Goal: Information Seeking & Learning: Find specific page/section

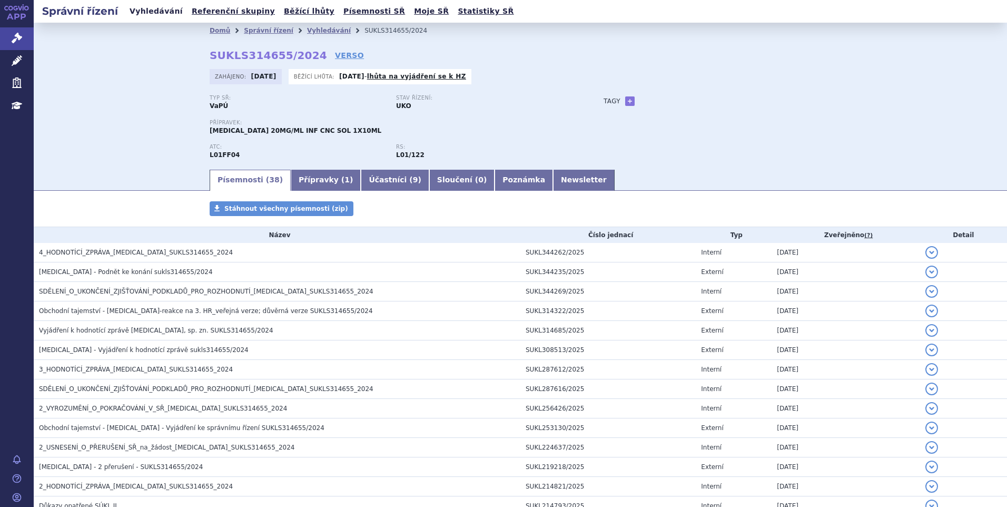
click at [160, 10] on link "Vyhledávání" at bounding box center [156, 11] width 60 height 14
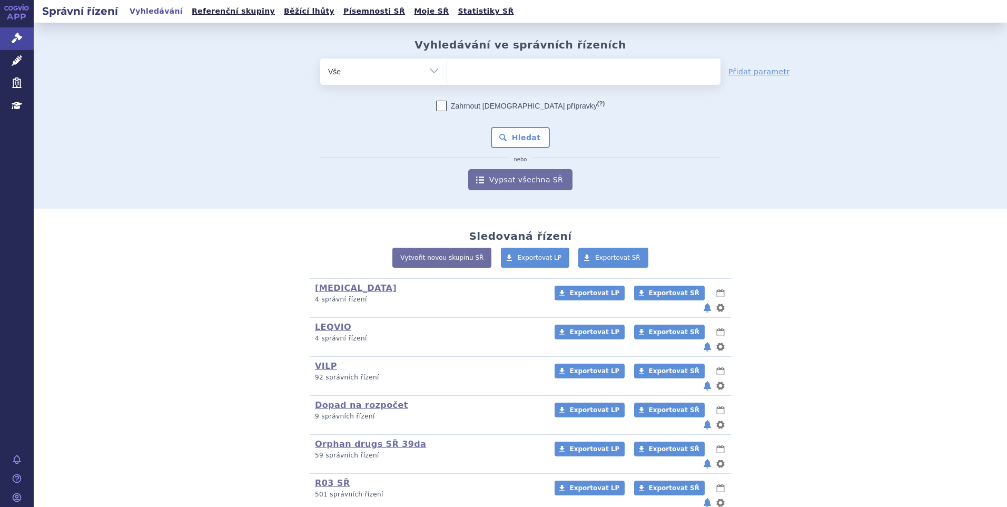
click at [541, 73] on ul at bounding box center [583, 69] width 273 height 22
click at [447, 73] on select at bounding box center [447, 71] width 1 height 26
type input "ta"
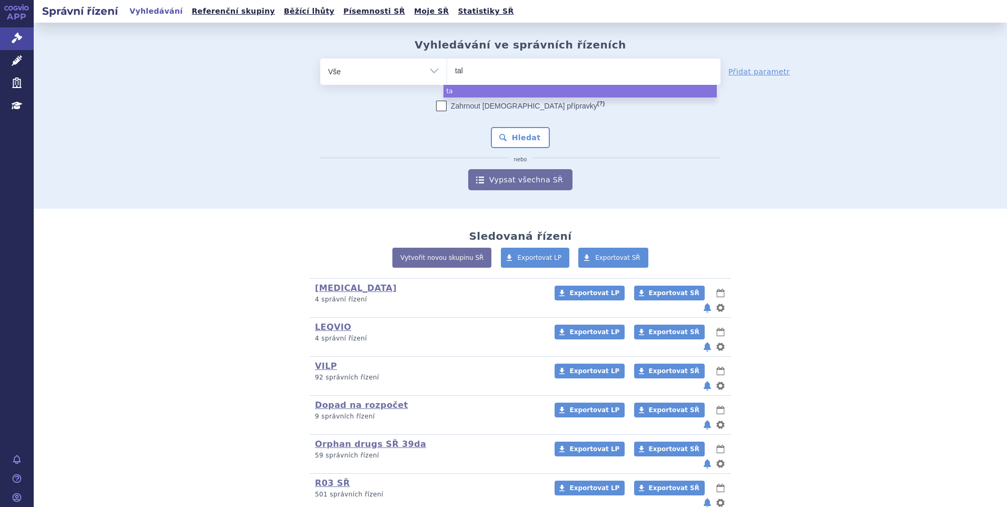
type input "talv"
type input "talve"
type input "talvey"
select select "talvey"
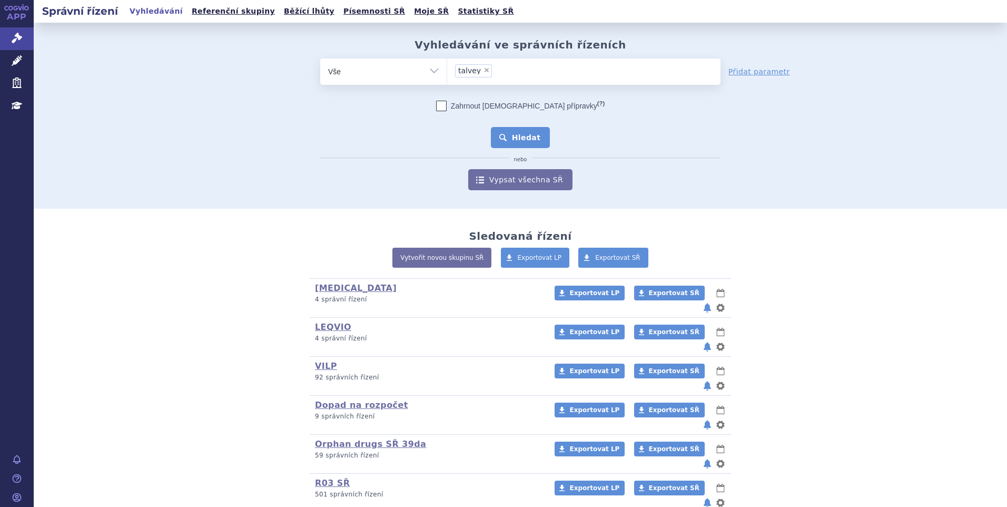
click at [523, 137] on button "Hledat" at bounding box center [521, 137] width 60 height 21
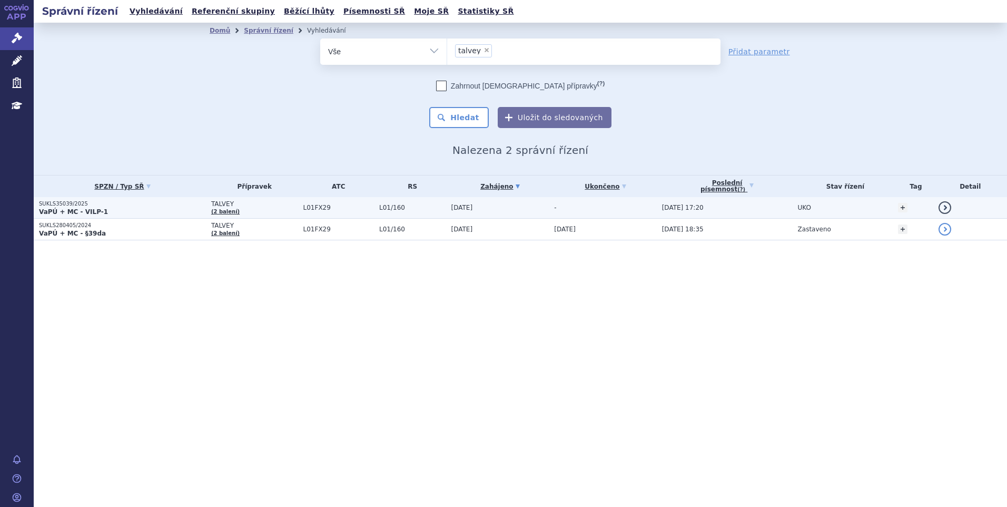
click at [130, 211] on p "VaPÚ + MC - VILP-1" at bounding box center [122, 211] width 167 height 8
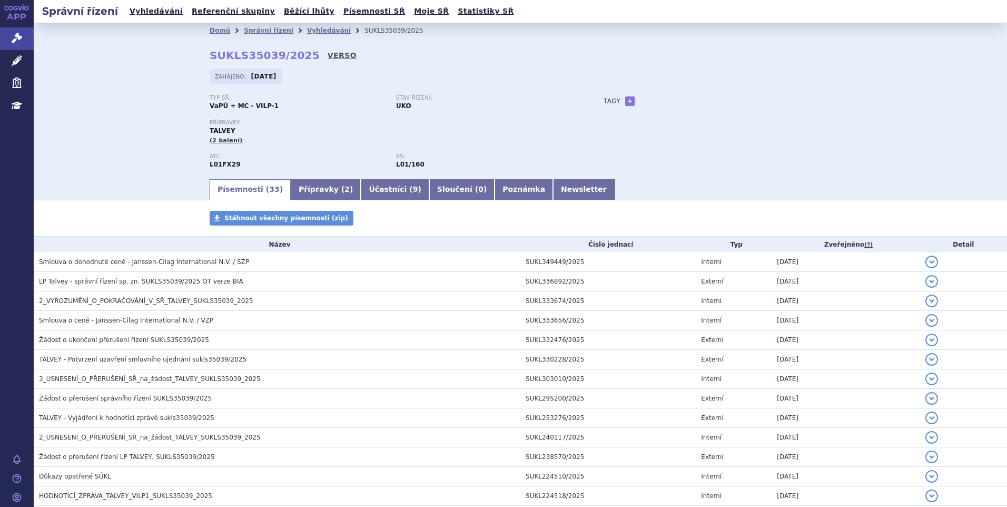
click at [328, 57] on link "VERSO" at bounding box center [342, 55] width 29 height 11
drag, startPoint x: 216, startPoint y: 56, endPoint x: 296, endPoint y: 55, distance: 79.5
click at [296, 55] on strong "SUKLS35039/2025" at bounding box center [265, 55] width 110 height 13
copy strong "SUKLS35039/2025"
click at [553, 189] on link "Newsletter" at bounding box center [584, 189] width 62 height 21
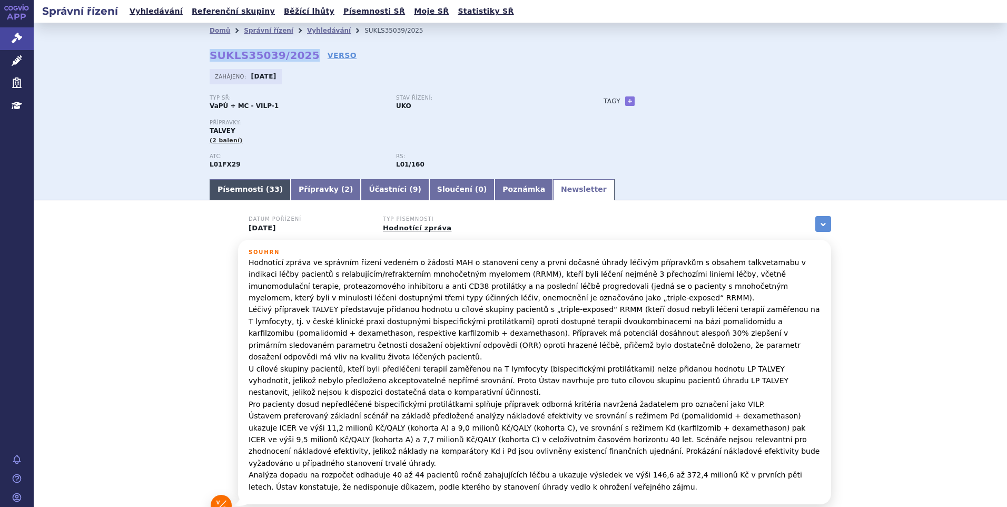
click at [243, 183] on link "Písemnosti ( 33 )" at bounding box center [250, 189] width 81 height 21
